Goal: Information Seeking & Learning: Understand process/instructions

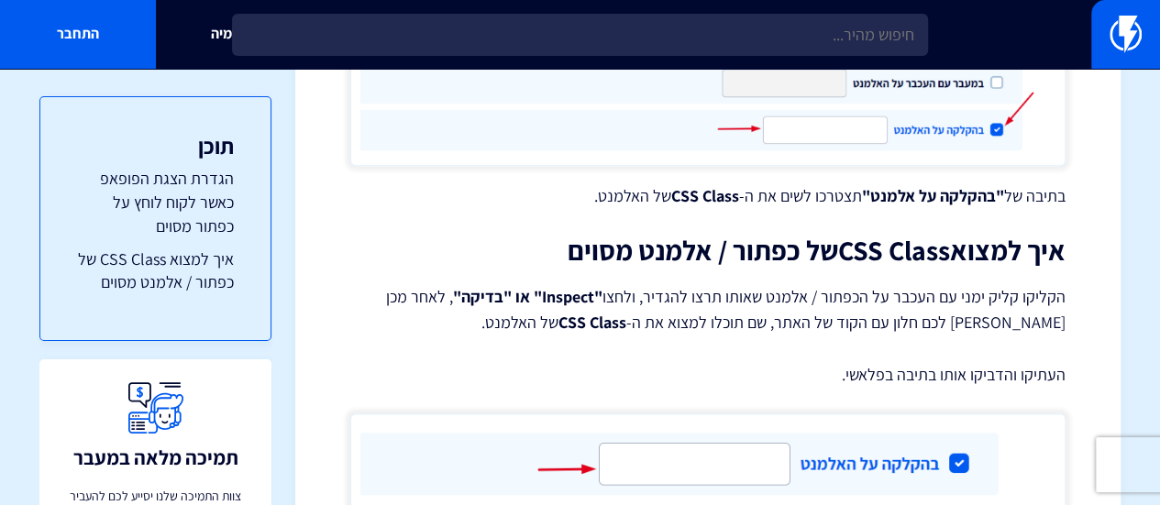
scroll to position [959, 0]
click at [843, 247] on strong "CSS Class" at bounding box center [894, 249] width 112 height 37
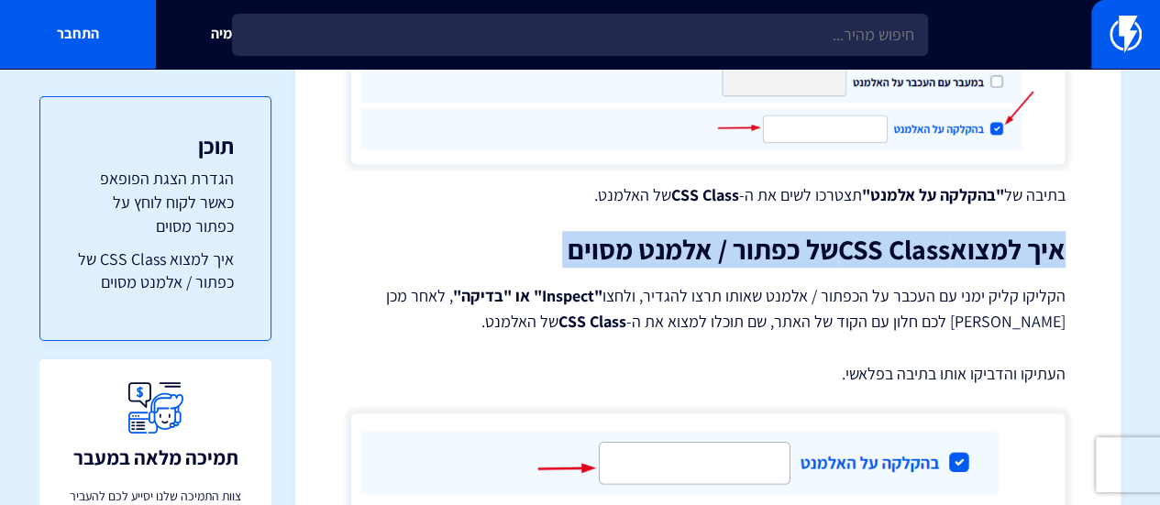
click at [849, 247] on strong "CSS Class" at bounding box center [894, 249] width 112 height 37
click at [906, 247] on strong "CSS Class" at bounding box center [894, 249] width 112 height 37
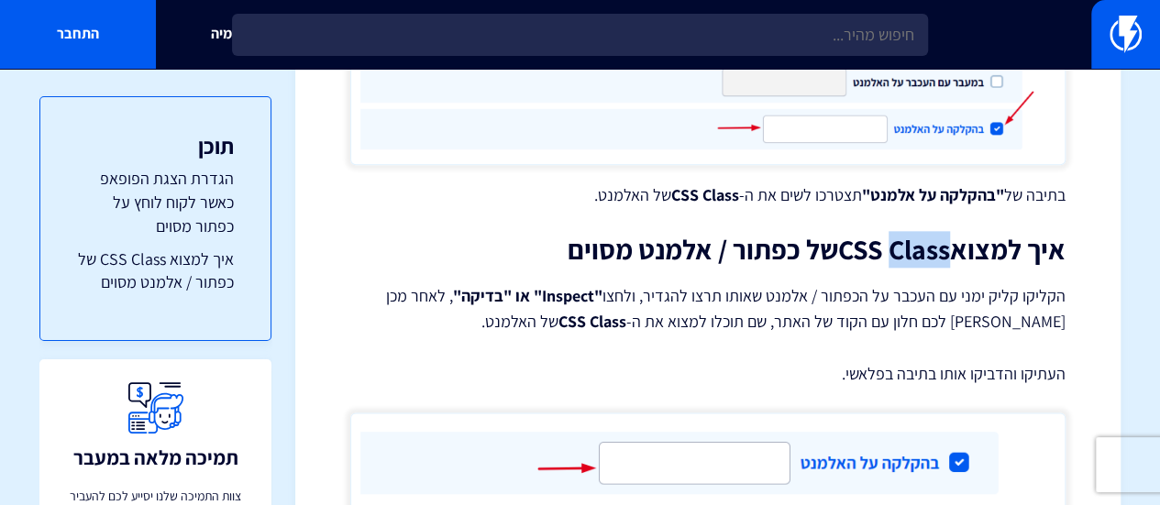
drag, startPoint x: 906, startPoint y: 247, endPoint x: 859, endPoint y: 249, distance: 47.7
click at [859, 249] on strong "CSS Class" at bounding box center [894, 249] width 112 height 37
click at [838, 252] on strong "CSS Class" at bounding box center [894, 249] width 112 height 37
drag, startPoint x: 833, startPoint y: 252, endPoint x: 942, endPoint y: 253, distance: 109.2
click at [942, 253] on strong "CSS Class" at bounding box center [894, 249] width 112 height 37
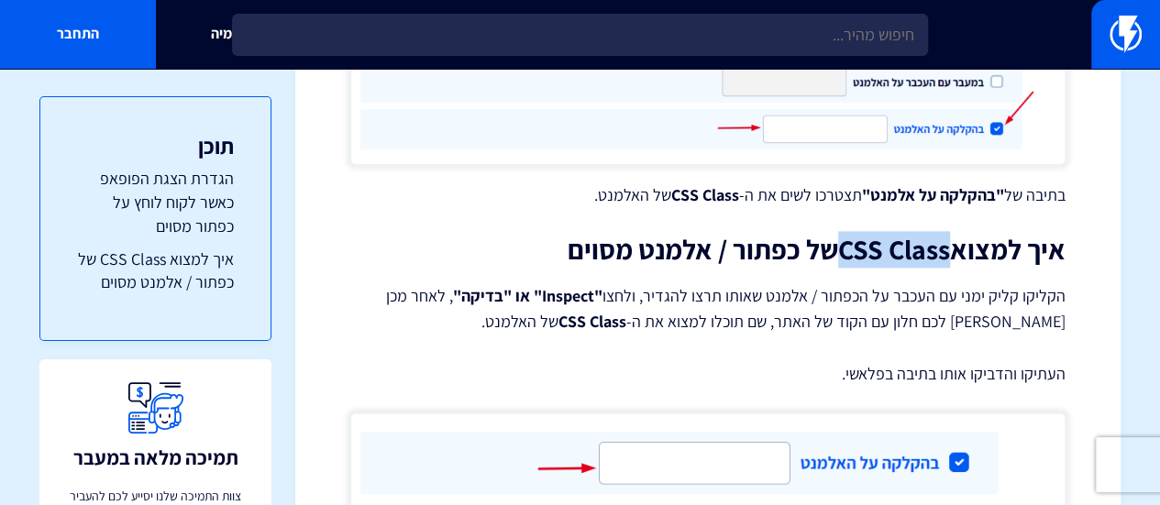
copy strong "CSS Class"
